Goal: Task Accomplishment & Management: Use online tool/utility

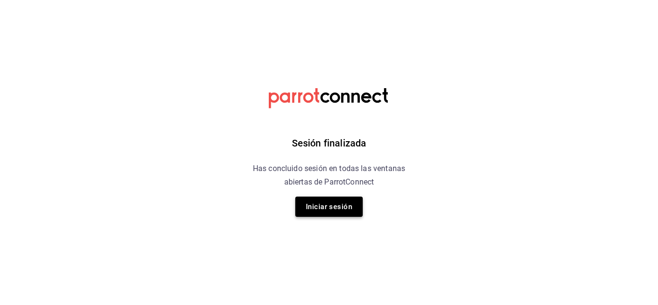
click at [324, 209] on button "Iniciar sesión" at bounding box center [328, 206] width 67 height 20
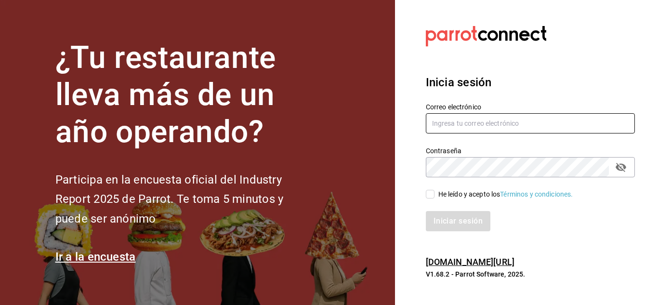
type input "[EMAIL_ADDRESS][DOMAIN_NAME]"
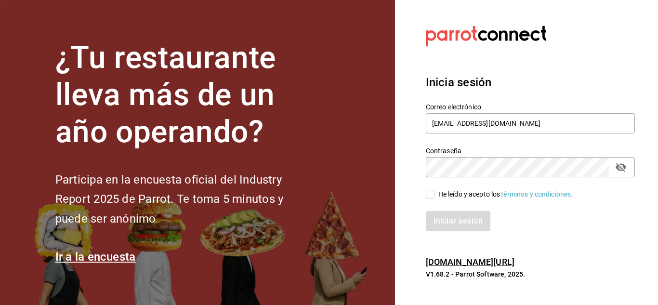
click at [429, 196] on input "He leído y acepto los Términos y condiciones." at bounding box center [430, 194] width 9 height 9
checkbox input "true"
click at [455, 218] on button "Iniciar sesión" at bounding box center [458, 221] width 65 height 20
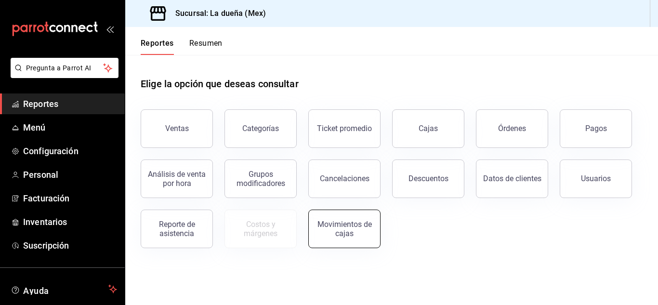
click at [348, 231] on div "Movimientos de cajas" at bounding box center [344, 229] width 60 height 18
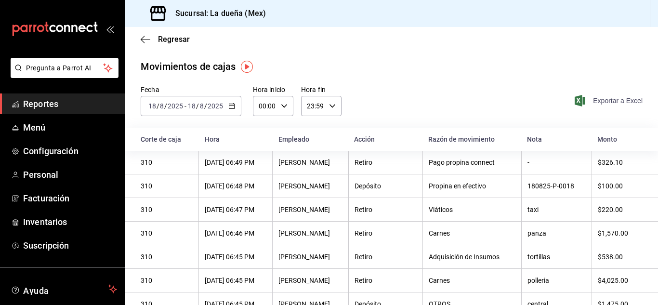
click at [596, 98] on span "Exportar a Excel" at bounding box center [609, 101] width 66 height 12
click at [596, 98] on span "Exportando a excel..." at bounding box center [605, 100] width 73 height 15
